Goal: Submit feedback/report problem

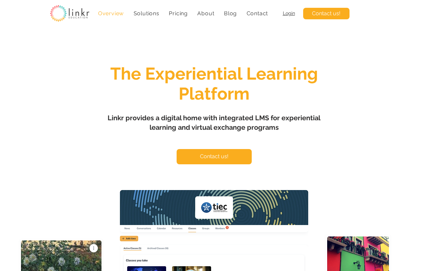
scroll to position [2854, 0]
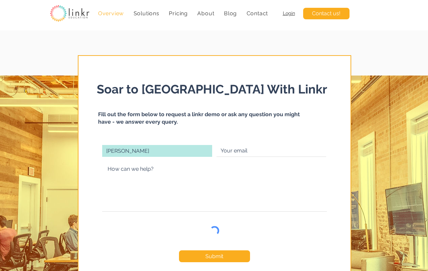
type input "[PERSON_NAME]"
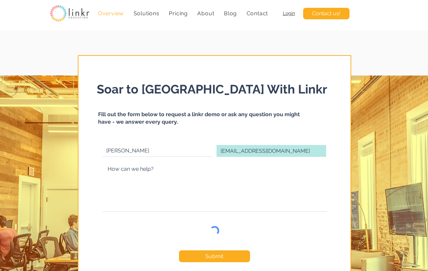
type input "cm@thebizbuzz.net"
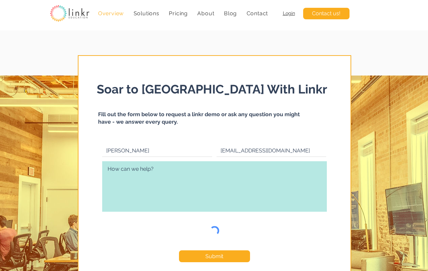
type textarea "Hi, For business owners and freelancers, dealing with difficult clients can tak…"
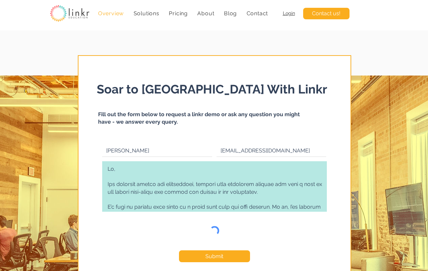
checkbox input "true"
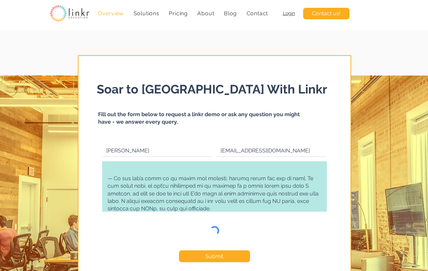
type textarea "Hi, For business owners and freelancers, dealing with difficult clients can tak…"
